Goal: Check status: Check status

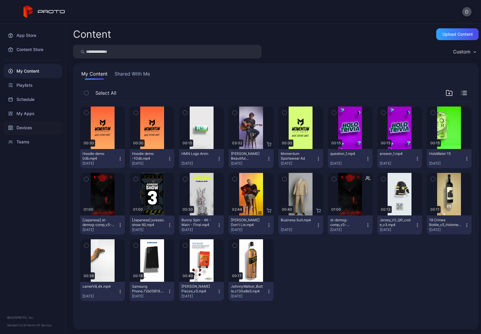
click at [30, 128] on div "Devices" at bounding box center [33, 128] width 59 height 14
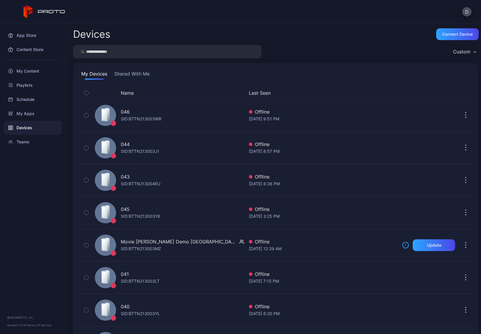
click at [126, 73] on button "Shared With Me" at bounding box center [132, 74] width 38 height 9
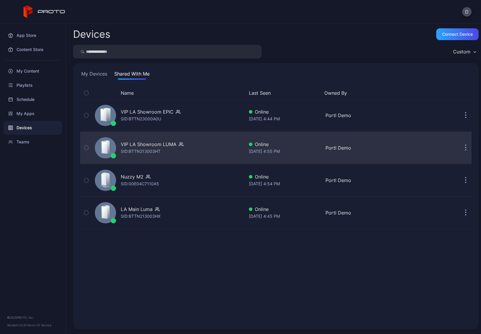
click at [460, 148] on button "button" at bounding box center [466, 148] width 12 height 12
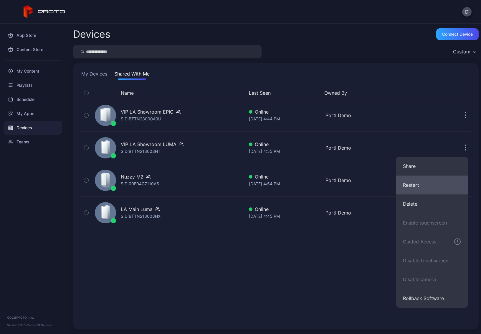
click at [429, 185] on button "Restart" at bounding box center [432, 184] width 72 height 19
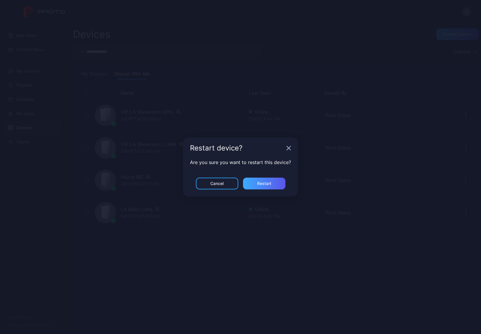
click at [267, 184] on div "Restart" at bounding box center [264, 183] width 14 height 5
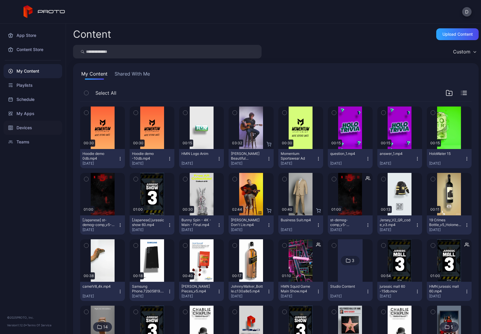
click at [27, 122] on div "Devices" at bounding box center [33, 128] width 59 height 14
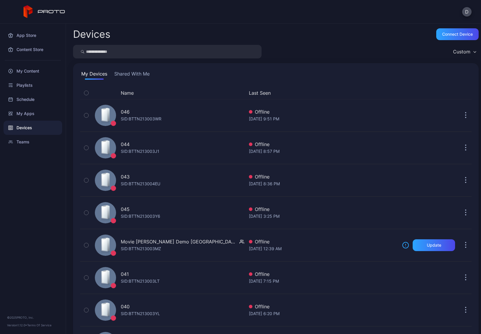
click at [135, 73] on button "Shared With Me" at bounding box center [132, 74] width 38 height 9
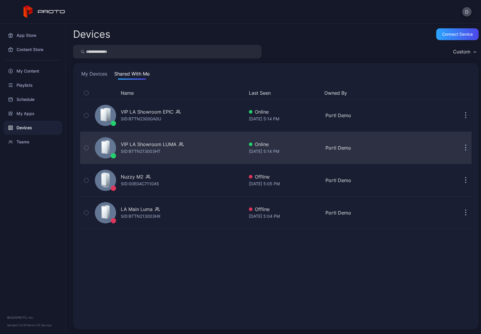
click at [195, 149] on div "VIP LA Showroom [PERSON_NAME]: BTTN213003HT" at bounding box center [169, 147] width 152 height 29
